Goal: Download file/media

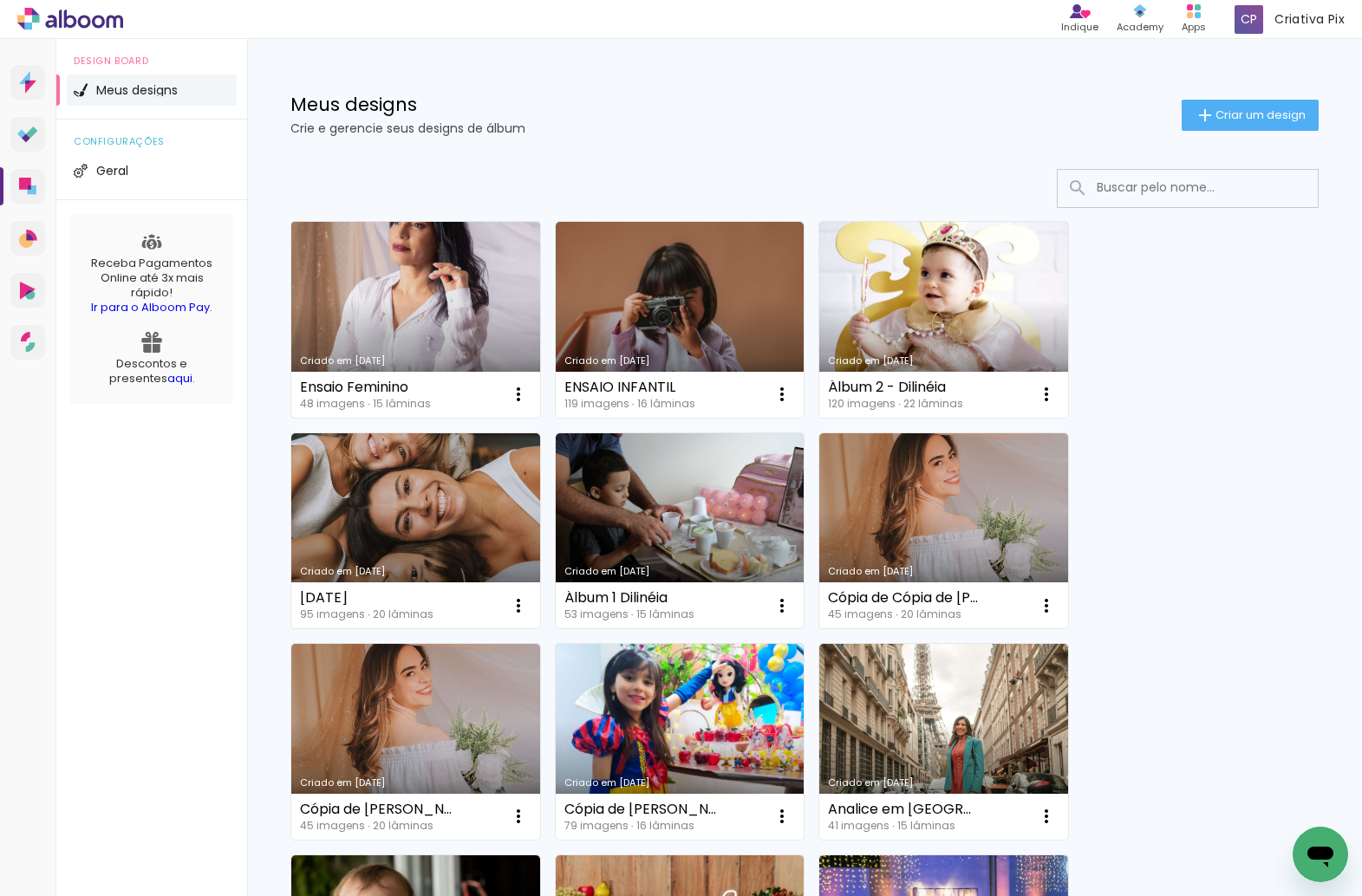
click at [435, 271] on link "Criado em 13/09/25" at bounding box center [416, 320] width 249 height 196
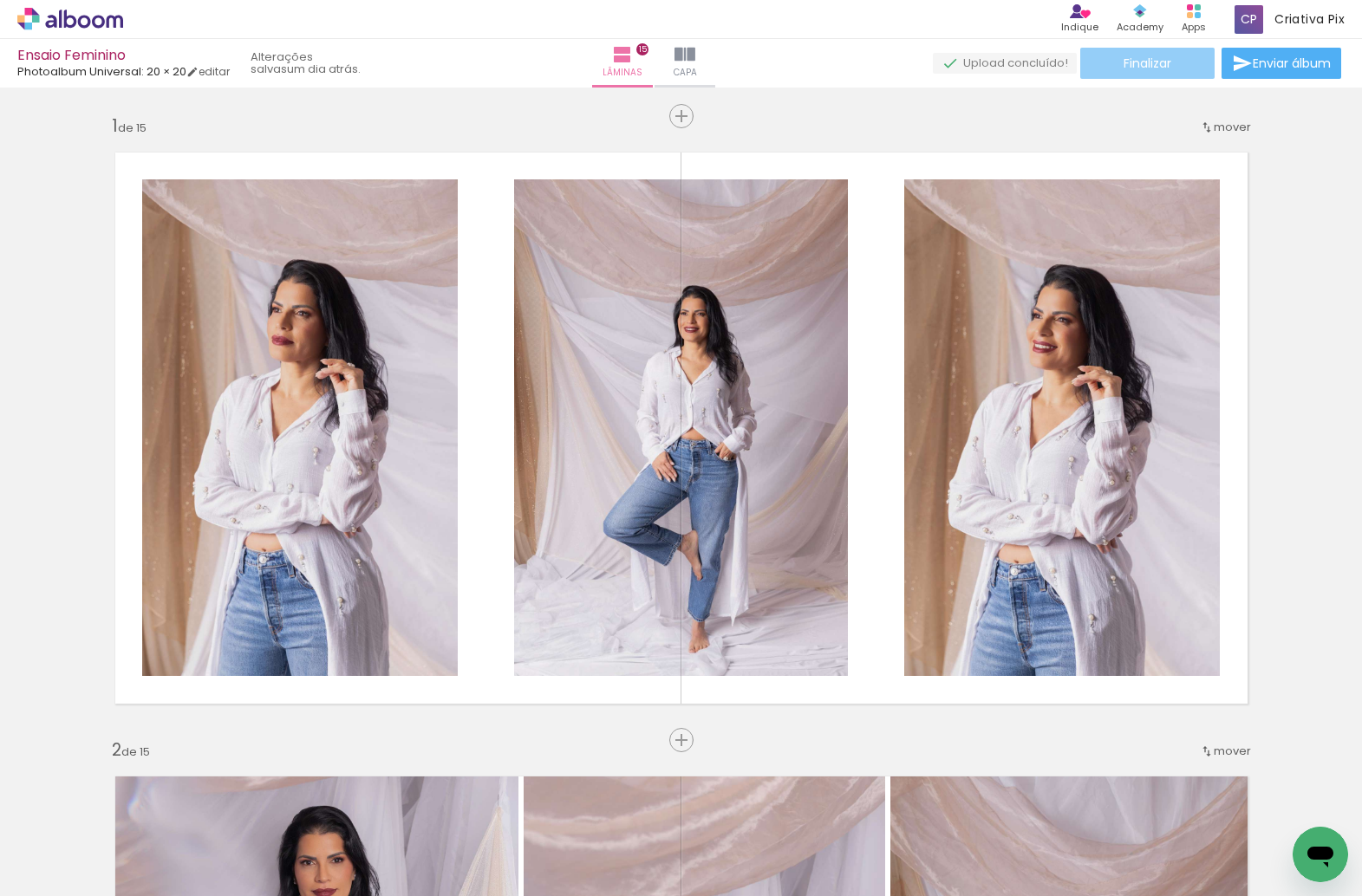
click at [1155, 58] on span "Finalizar" at bounding box center [1147, 63] width 48 height 12
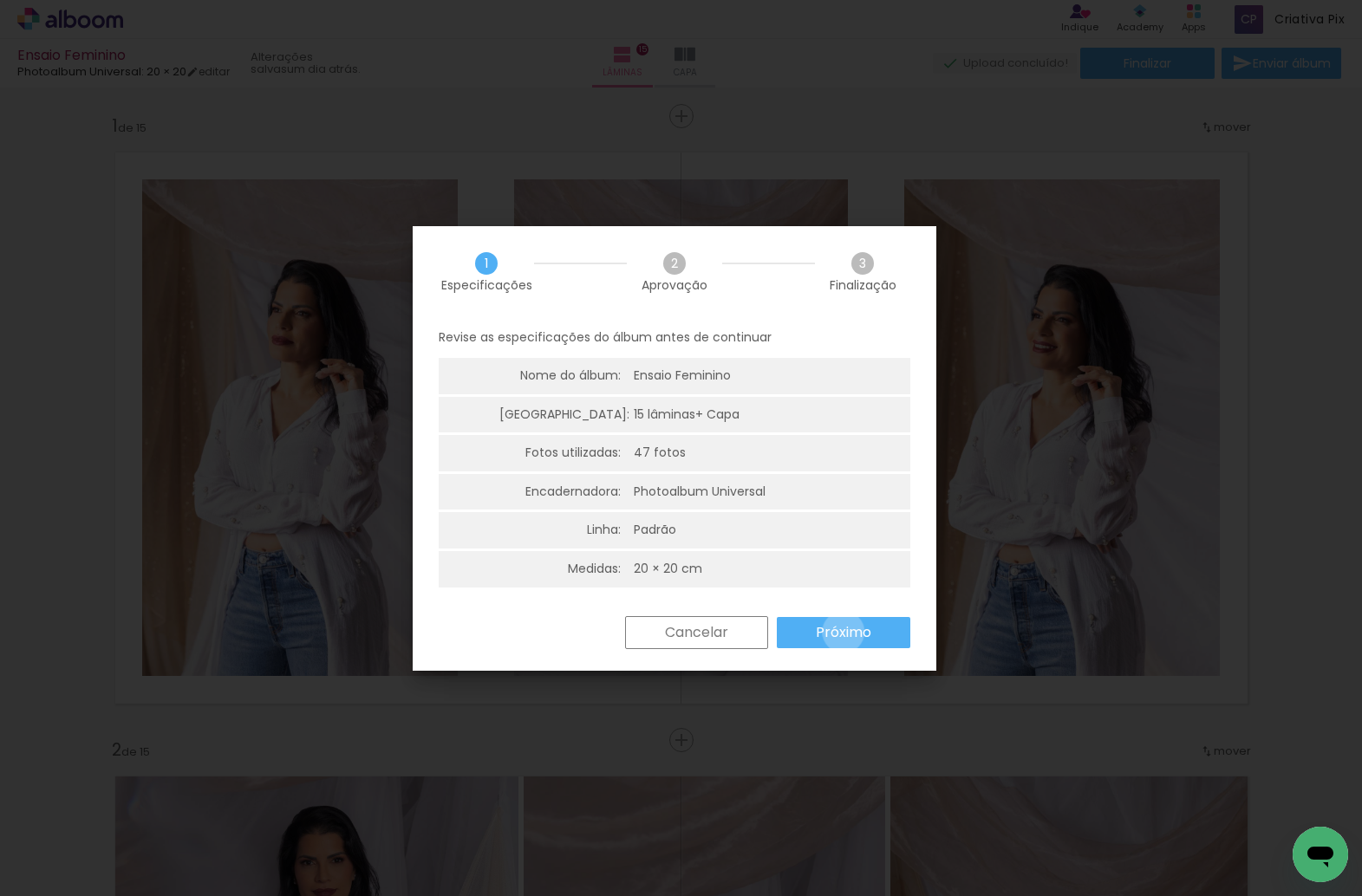
click at [0, 0] on slot "Próximo" at bounding box center [0, 0] width 0 height 0
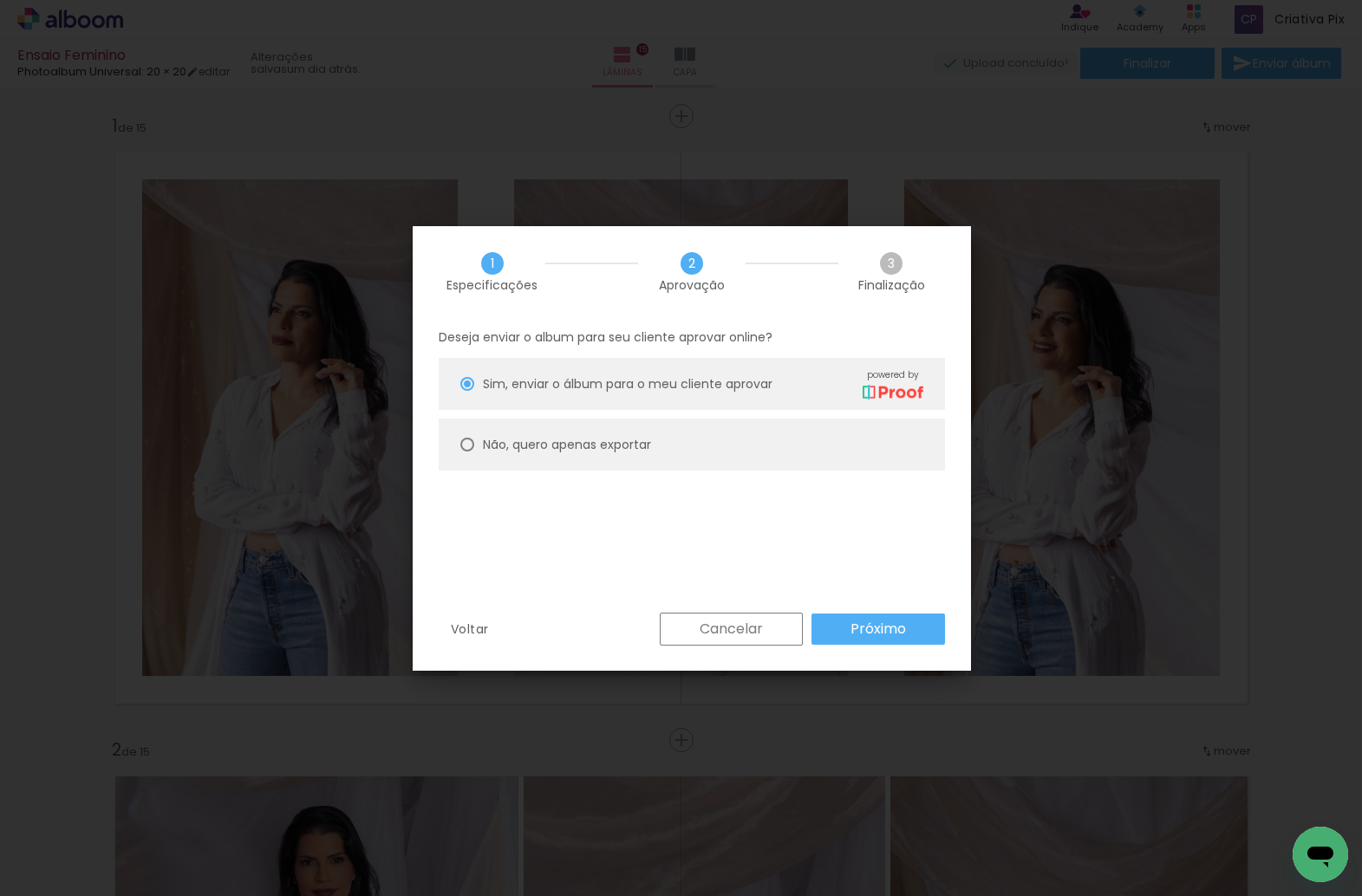
click at [0, 0] on slot "Não, quero apenas exportar" at bounding box center [0, 0] width 0 height 0
type paper-radio-button "on"
click at [0, 0] on slot "Próximo" at bounding box center [0, 0] width 0 height 0
type input "Alta, 300 DPI"
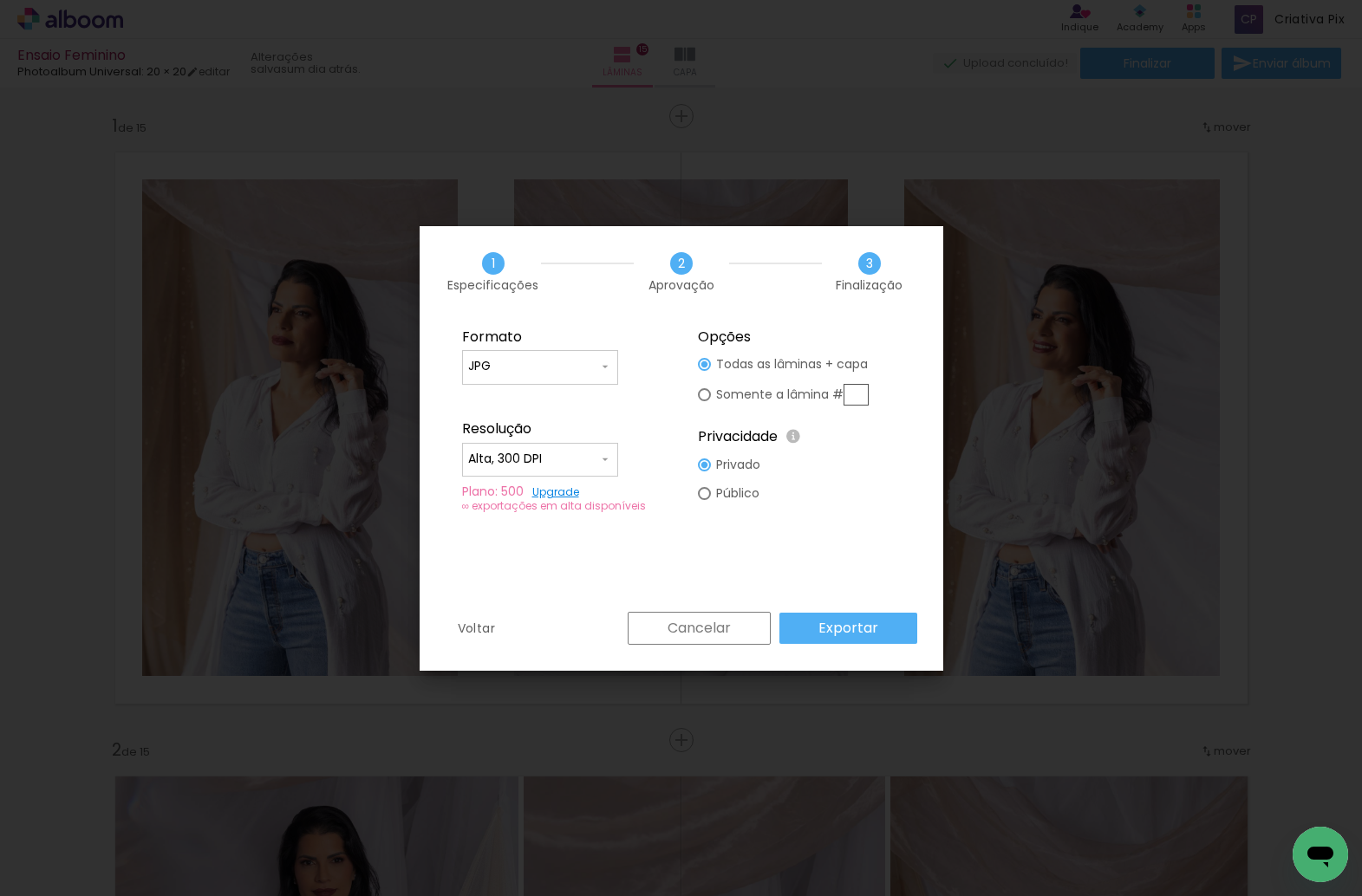
click at [0, 0] on slot "Exportar" at bounding box center [0, 0] width 0 height 0
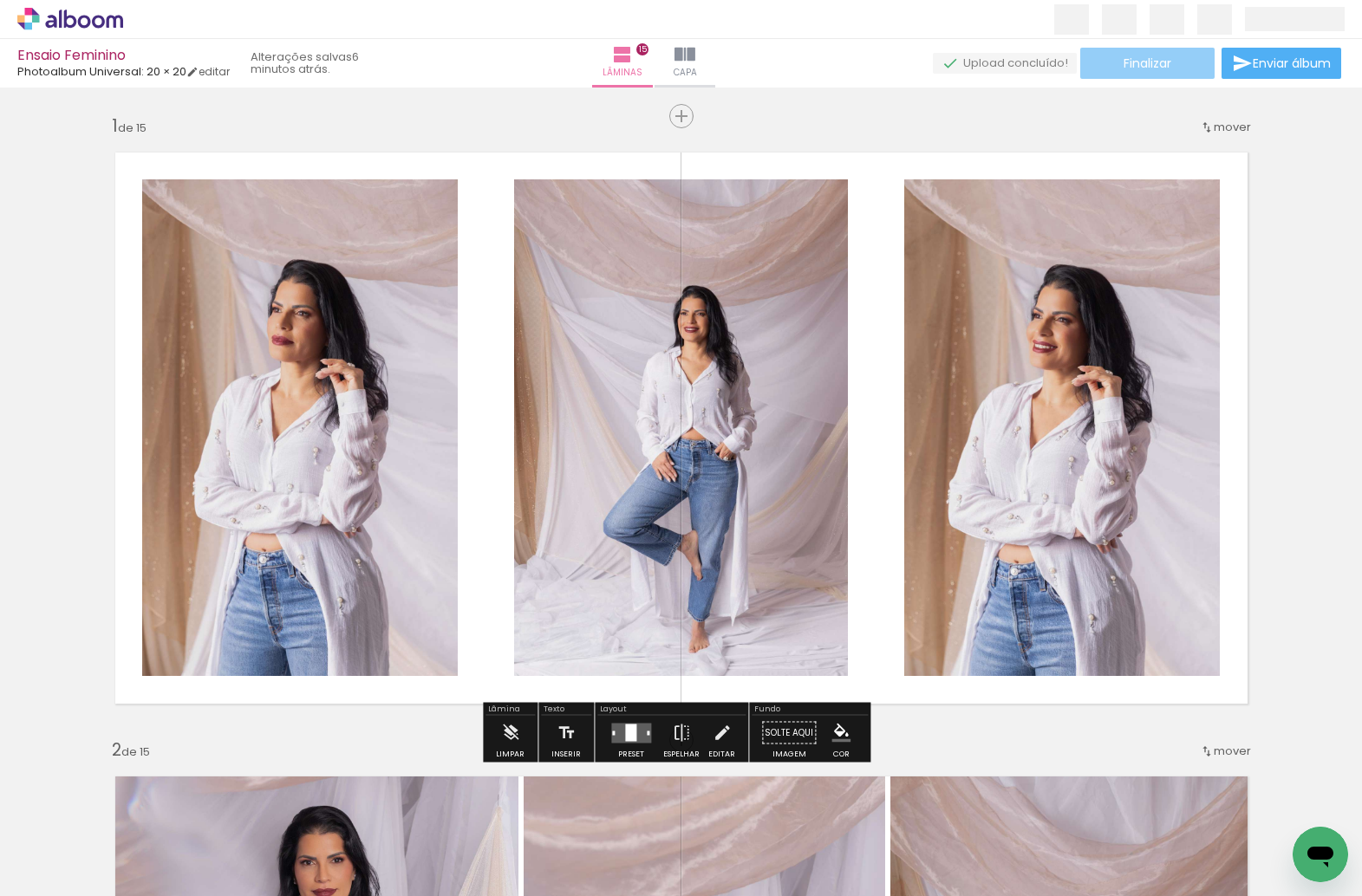
click at [1172, 61] on paper-button "Finalizar" at bounding box center [1148, 63] width 135 height 31
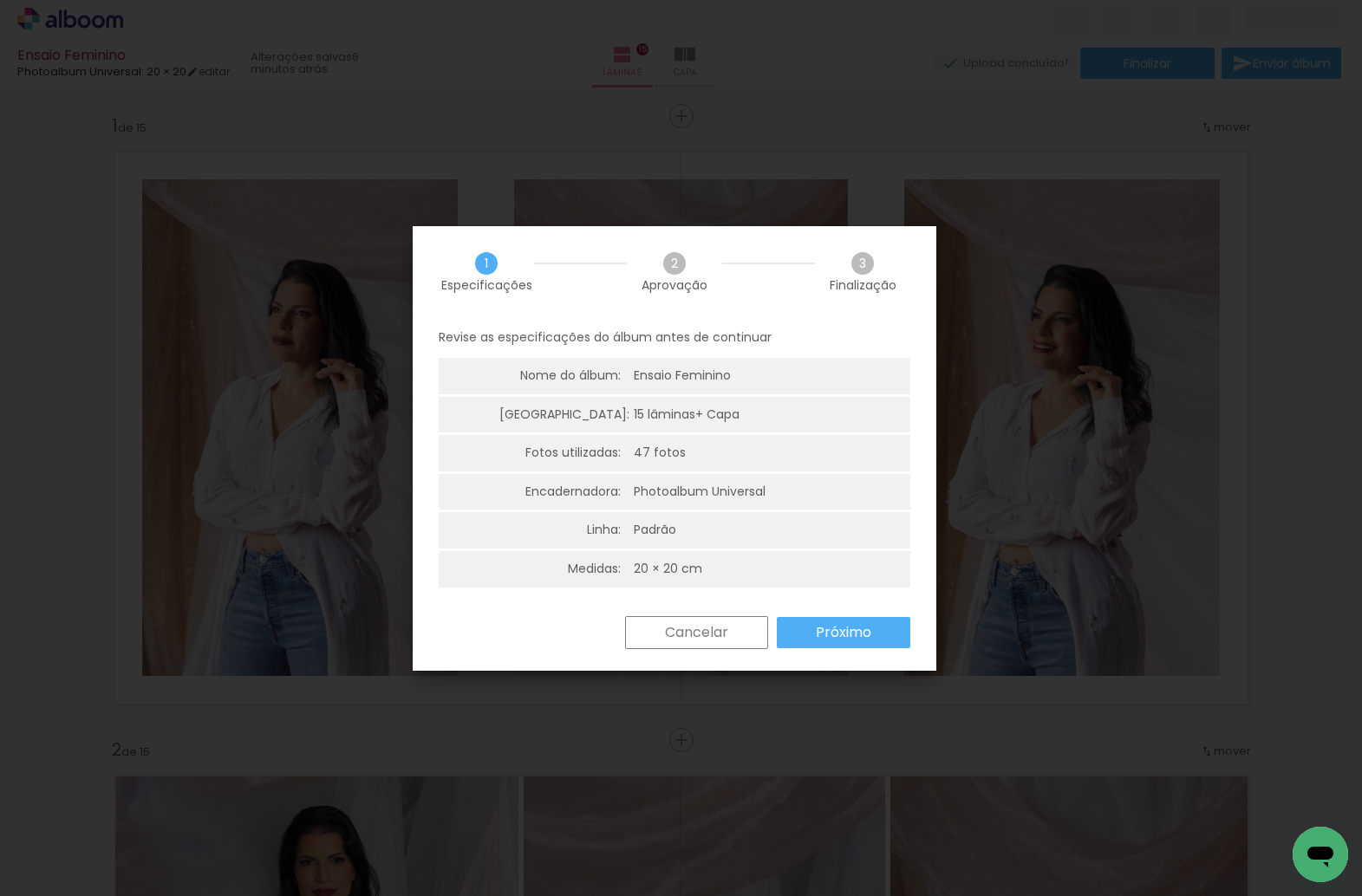
click at [0, 0] on slot "Próximo" at bounding box center [0, 0] width 0 height 0
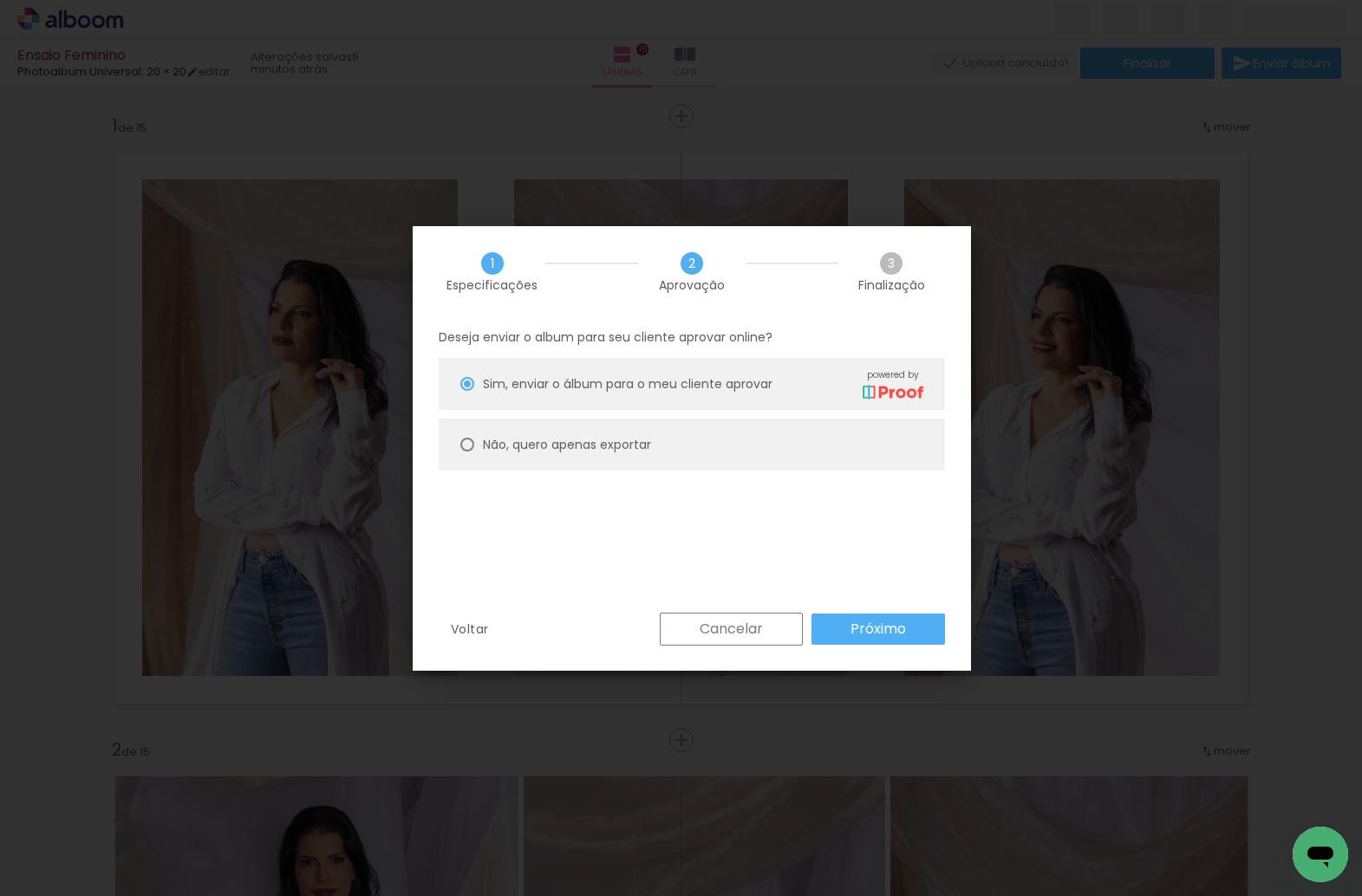
click at [0, 0] on slot "Não, quero apenas exportar" at bounding box center [0, 0] width 0 height 0
type paper-radio-button "on"
click at [0, 0] on slot "Próximo" at bounding box center [0, 0] width 0 height 0
type input "Alta, 300 DPI"
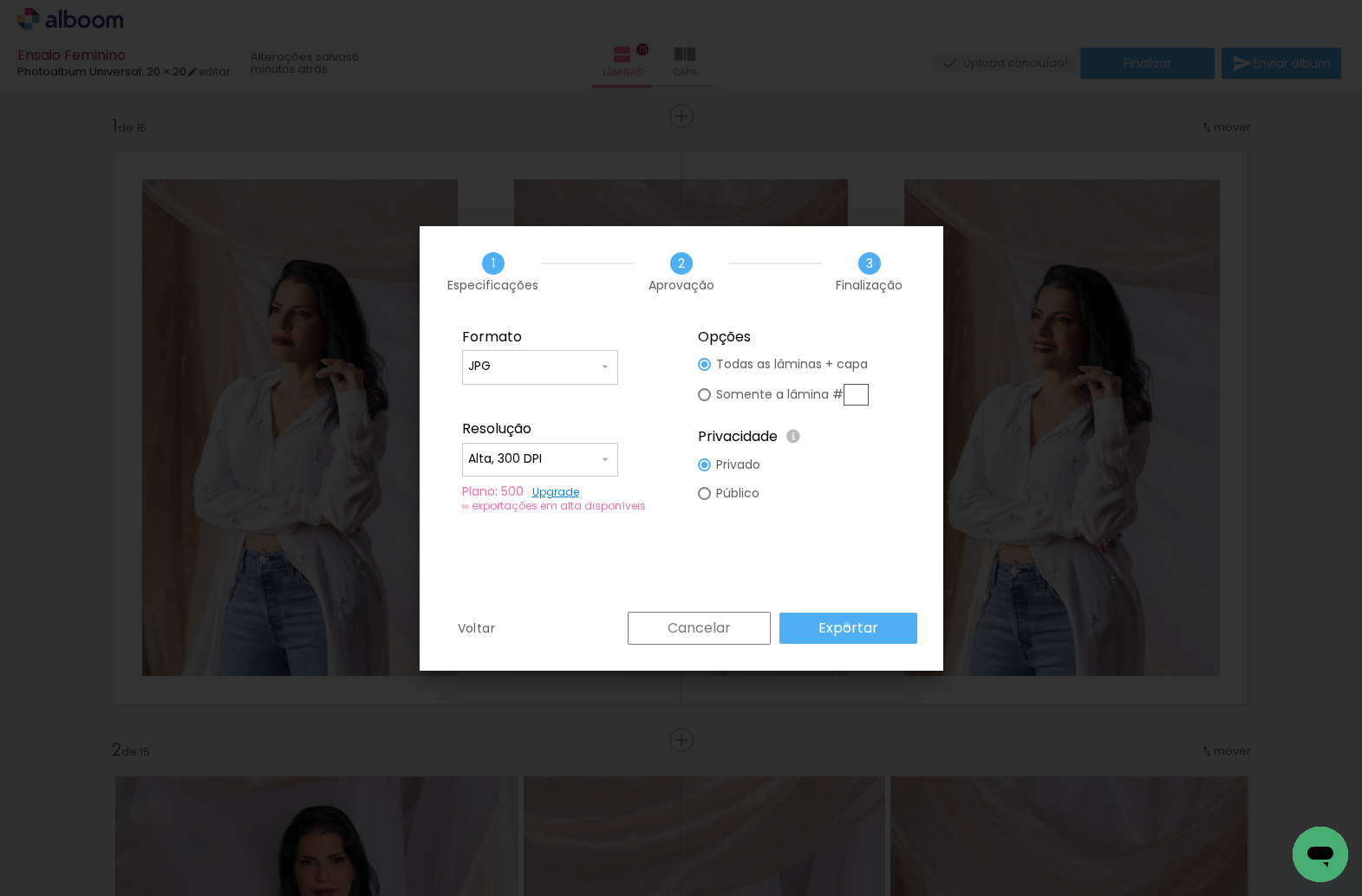
click at [0, 0] on slot "Exportar" at bounding box center [0, 0] width 0 height 0
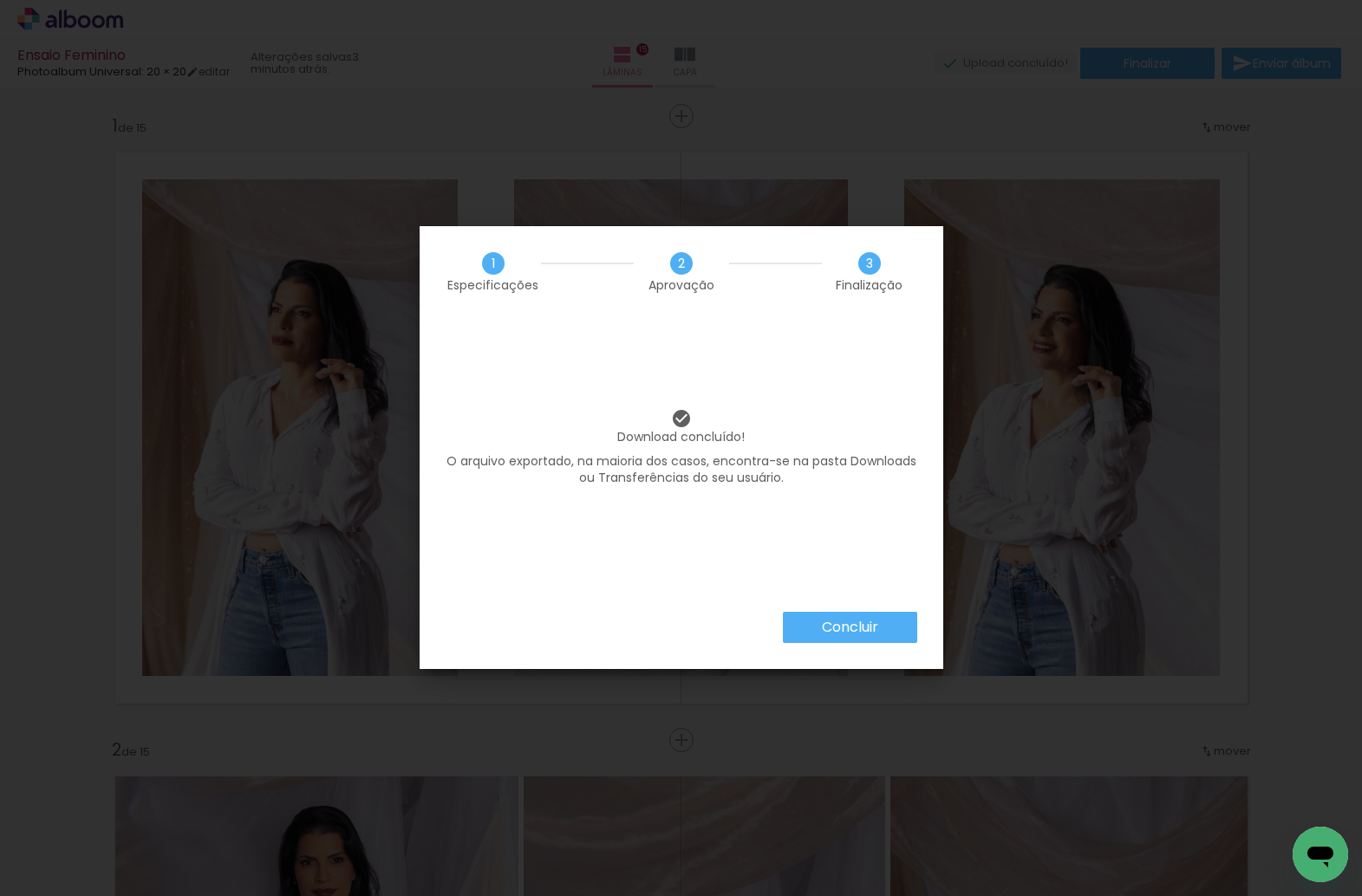
click at [0, 0] on slot "Concluir" at bounding box center [0, 0] width 0 height 0
